Goal: Register for event/course

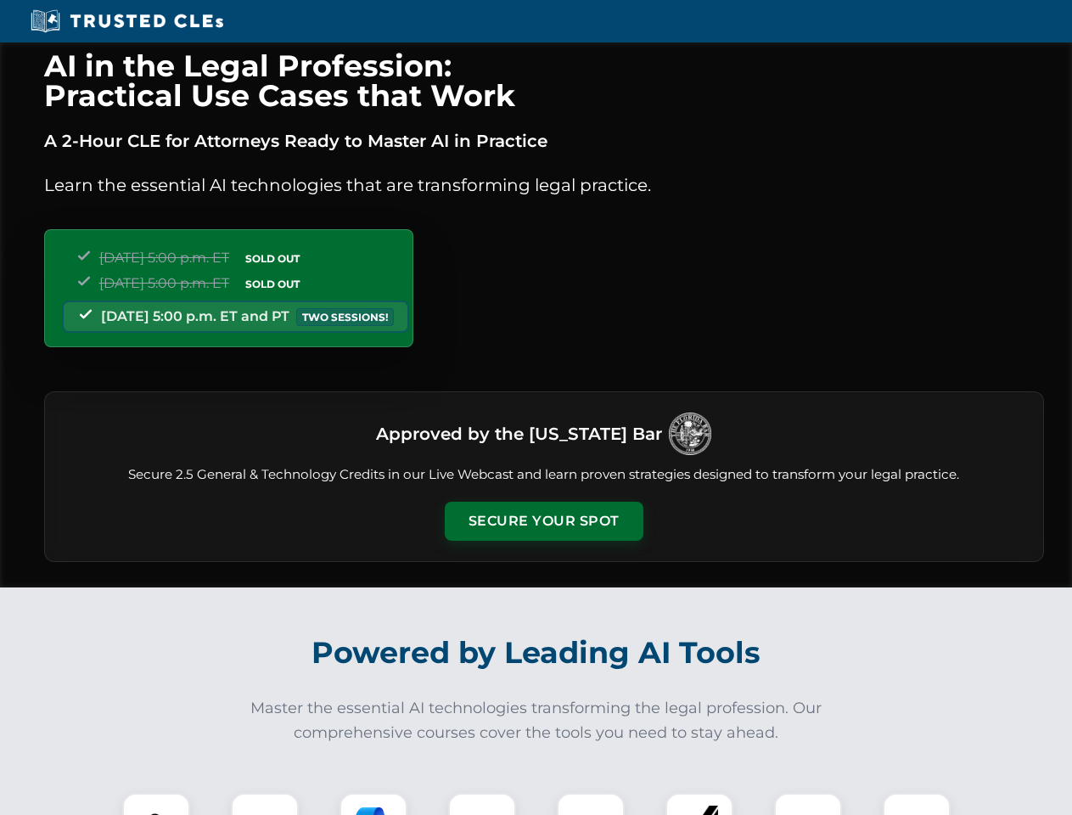
click at [543, 521] on button "Secure Your Spot" at bounding box center [544, 521] width 199 height 39
click at [156, 804] on img at bounding box center [156, 826] width 49 height 49
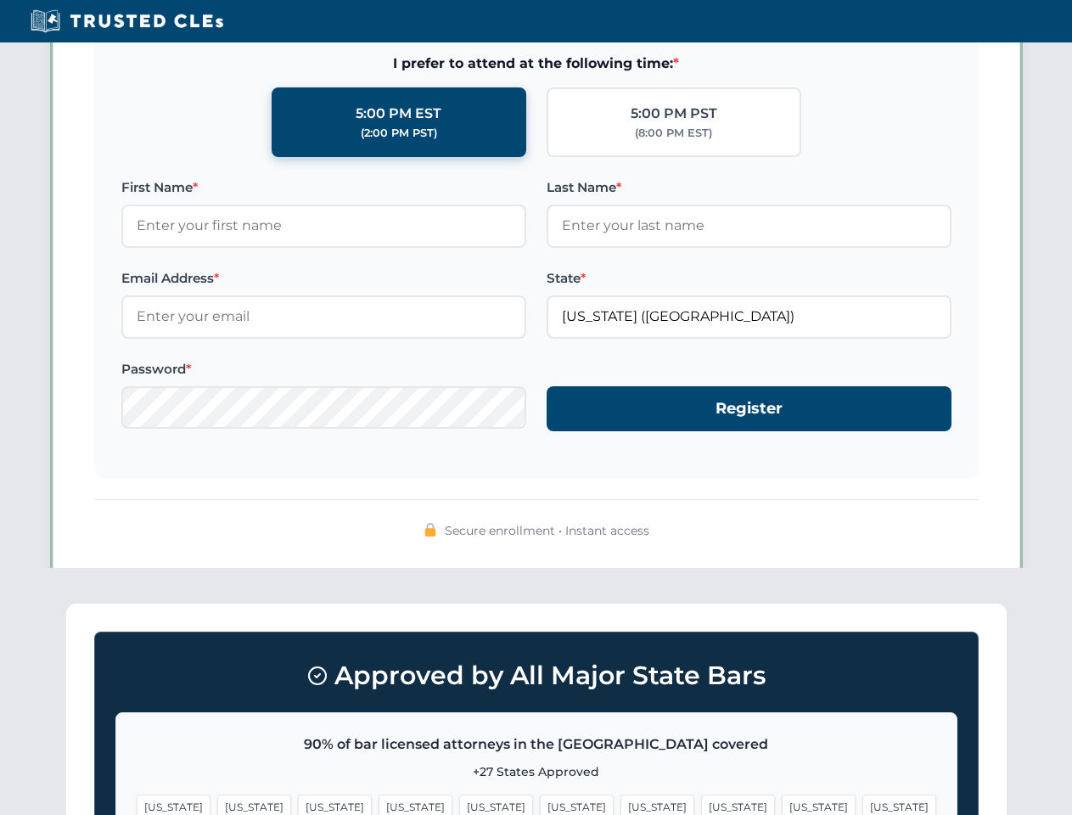
click at [621, 804] on span "[US_STATE]" at bounding box center [658, 807] width 74 height 25
click at [782, 804] on span "[US_STATE]" at bounding box center [819, 807] width 74 height 25
